Goal: Find specific page/section: Find specific page/section

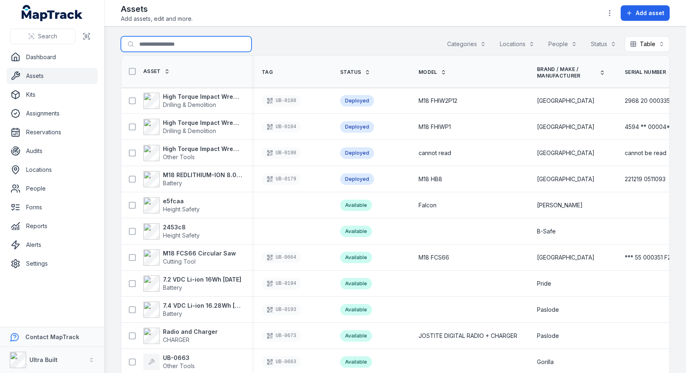
click at [174, 47] on input "Search for assets" at bounding box center [186, 44] width 131 height 16
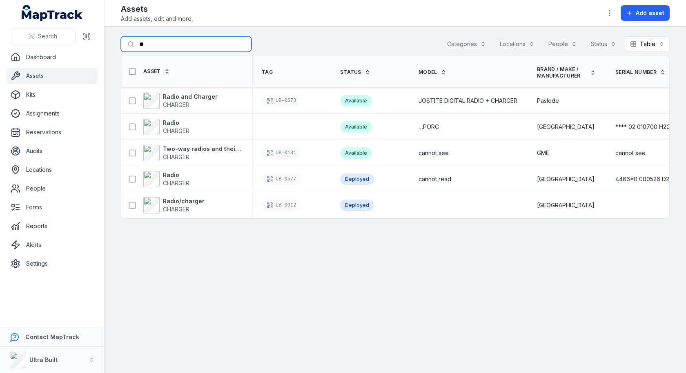
type input "*"
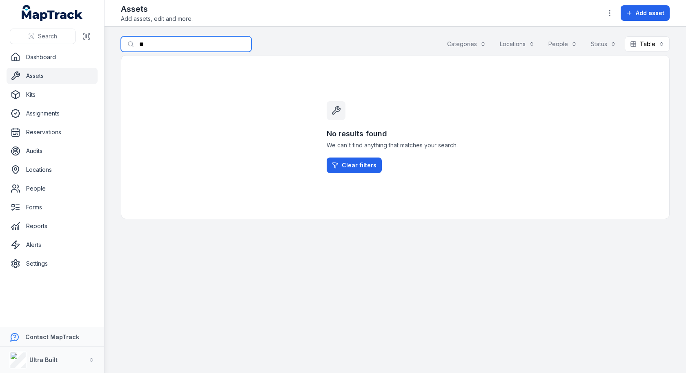
type input "*"
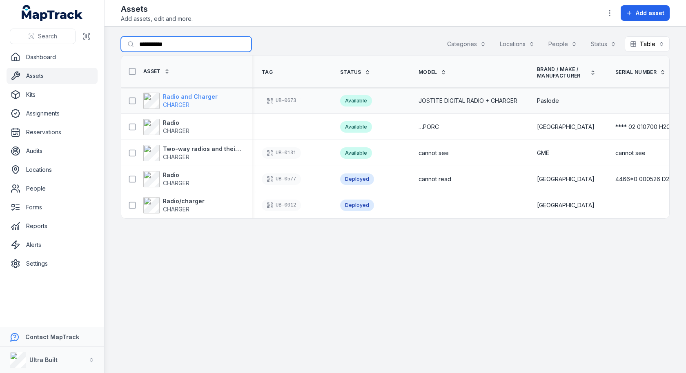
type input "**********"
click at [187, 102] on span "CHARGER" at bounding box center [176, 104] width 27 height 7
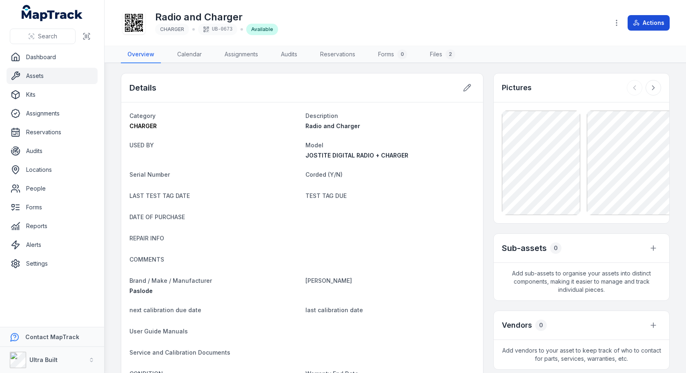
click at [647, 23] on button "Actions" at bounding box center [649, 23] width 42 height 16
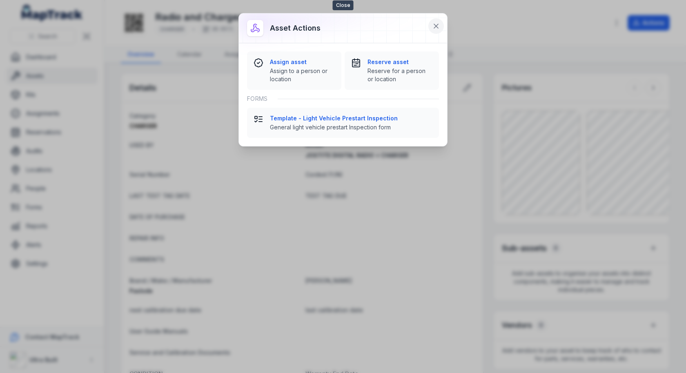
click at [441, 31] on button at bounding box center [436, 26] width 16 height 16
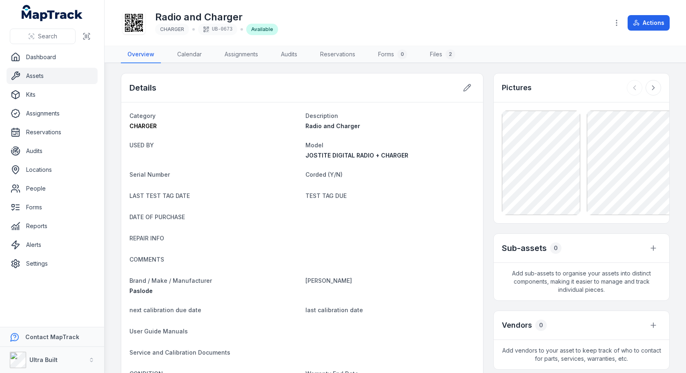
click at [31, 76] on link "Assets" at bounding box center [52, 76] width 91 height 16
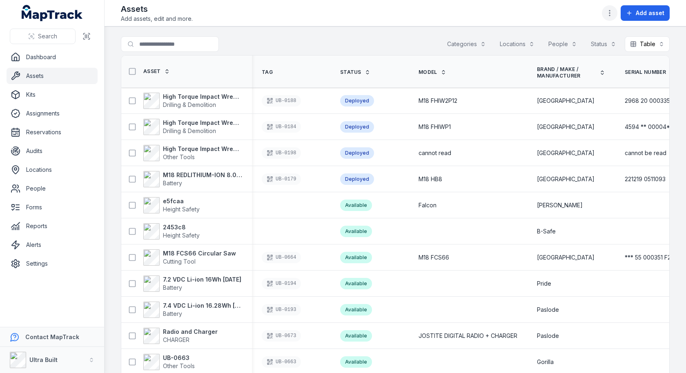
click at [608, 11] on icon "button" at bounding box center [610, 13] width 8 height 8
